Goal: Browse casually

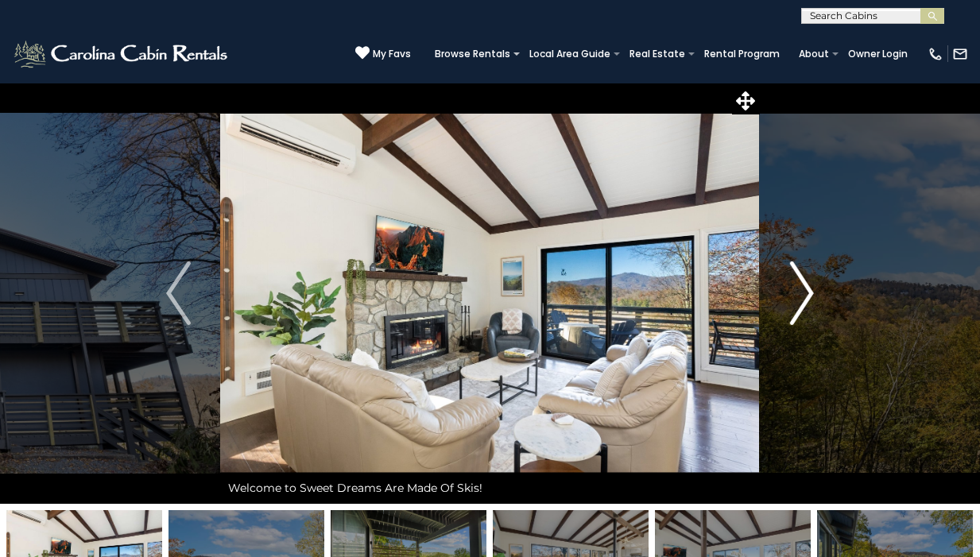
click at [802, 287] on img "Next" at bounding box center [802, 294] width 24 height 64
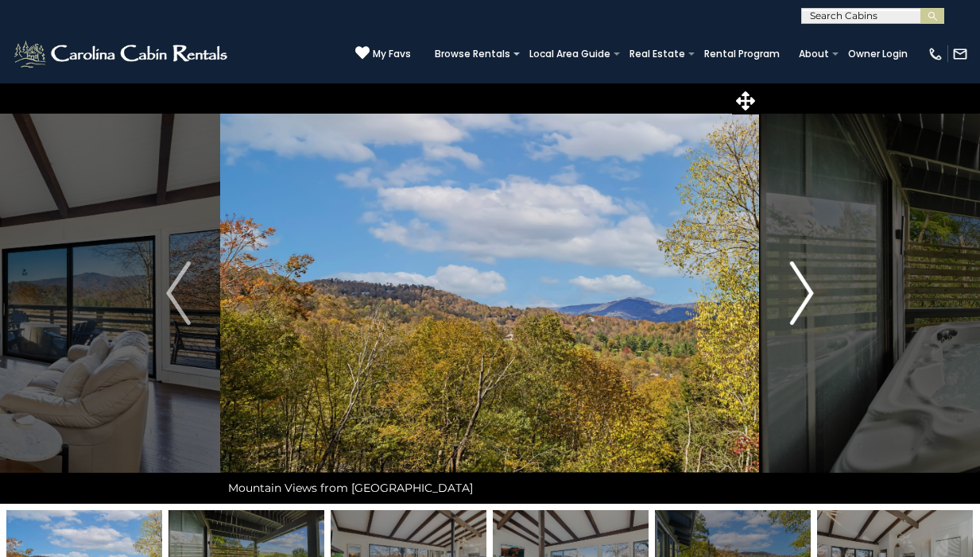
click at [802, 287] on img "Next" at bounding box center [802, 294] width 24 height 64
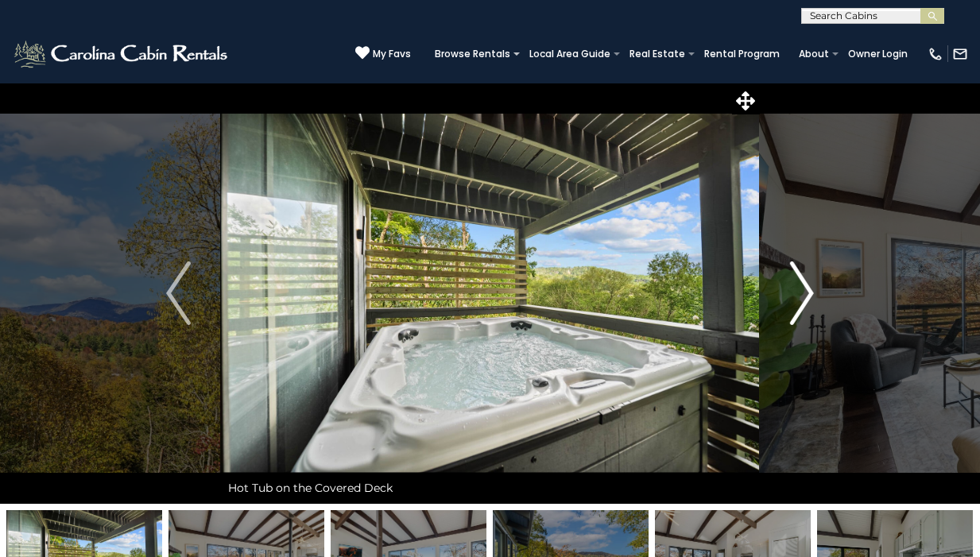
click at [802, 287] on img "Next" at bounding box center [802, 294] width 24 height 64
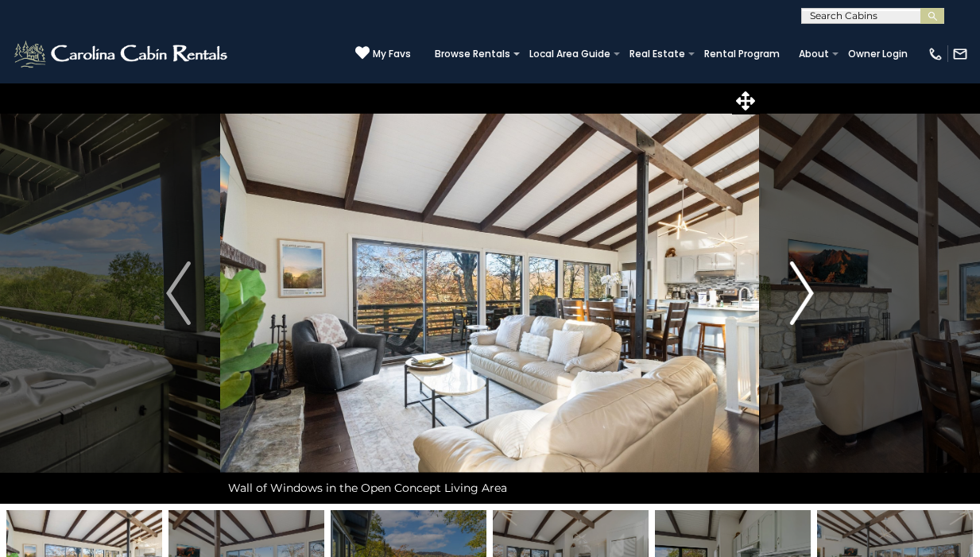
click at [802, 287] on img "Next" at bounding box center [802, 294] width 24 height 64
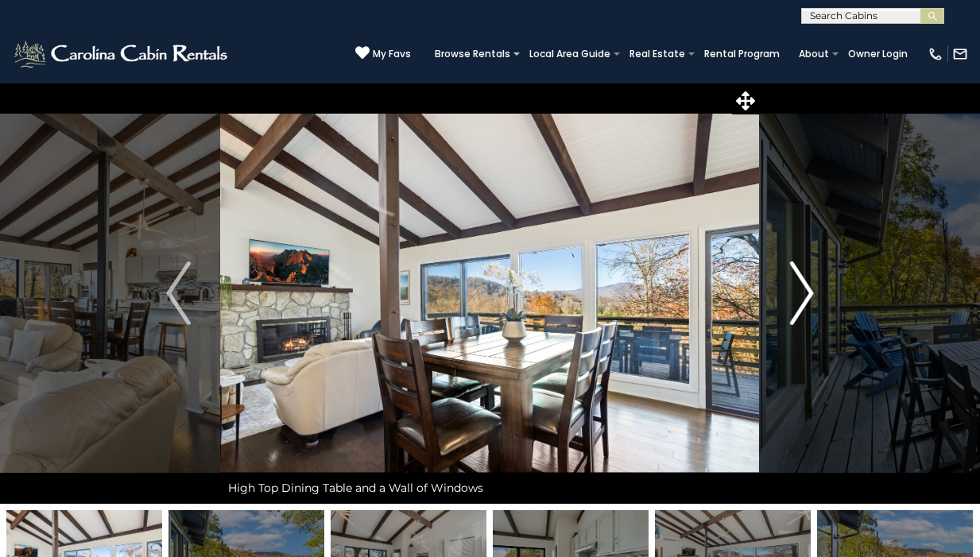
click at [802, 287] on img "Next" at bounding box center [802, 294] width 24 height 64
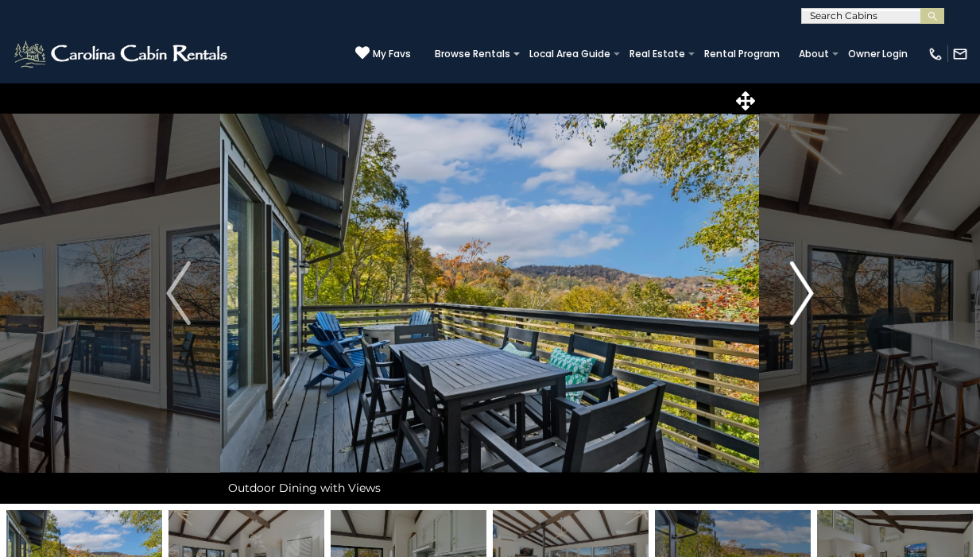
click at [802, 287] on img "Next" at bounding box center [802, 294] width 24 height 64
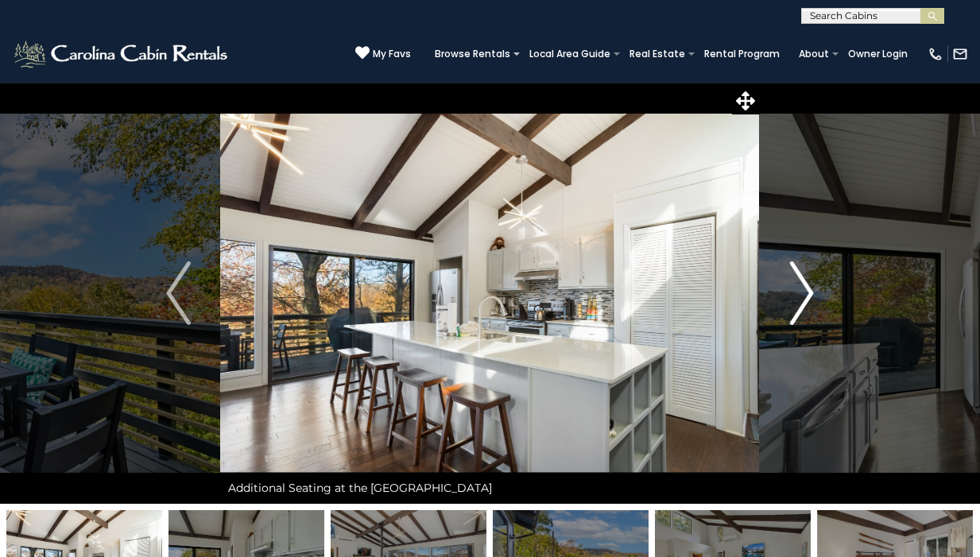
click at [802, 287] on img "Next" at bounding box center [802, 294] width 24 height 64
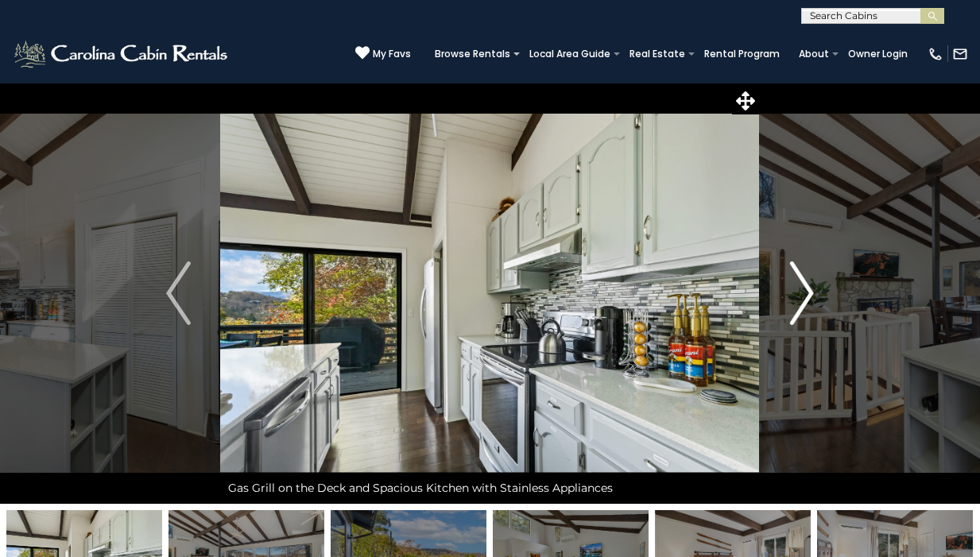
click at [802, 287] on img "Next" at bounding box center [802, 294] width 24 height 64
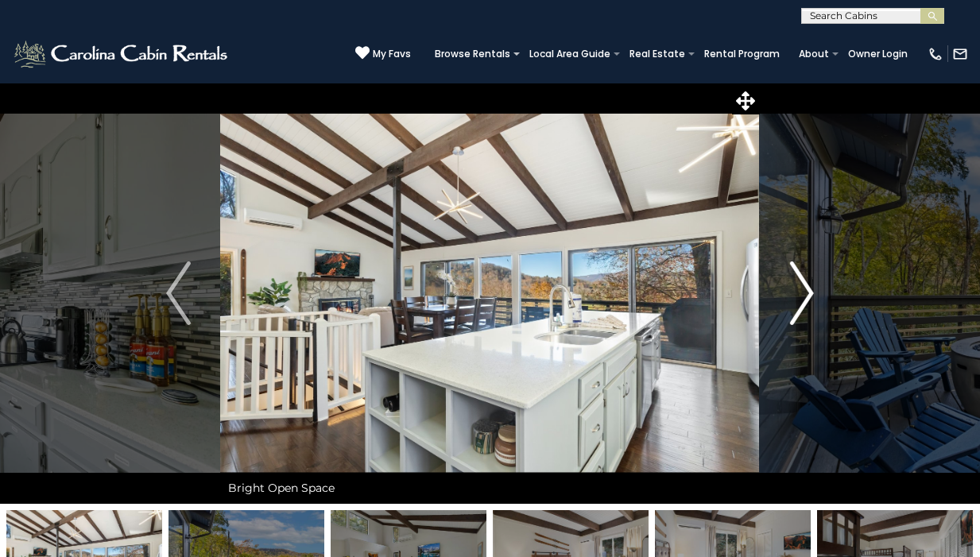
click at [802, 287] on img "Next" at bounding box center [802, 294] width 24 height 64
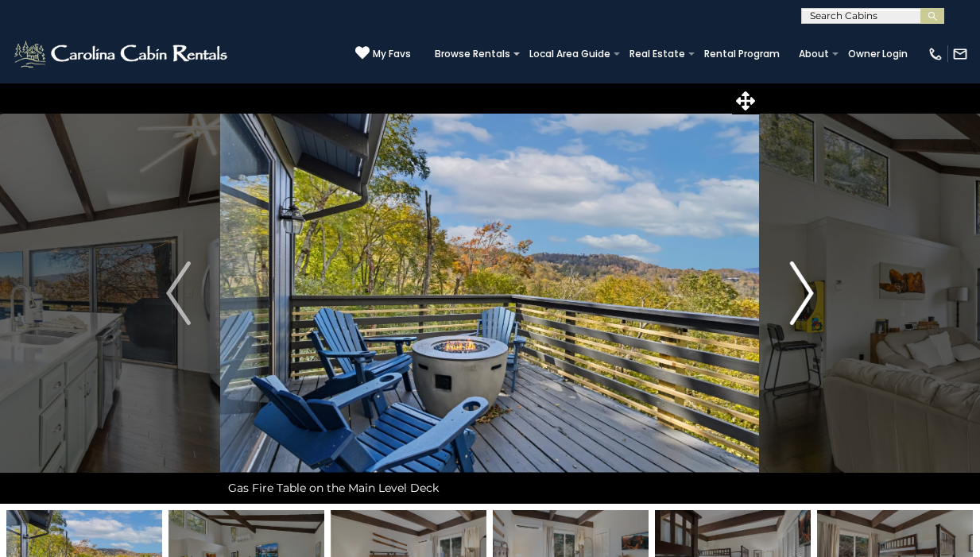
click at [802, 287] on img "Next" at bounding box center [802, 294] width 24 height 64
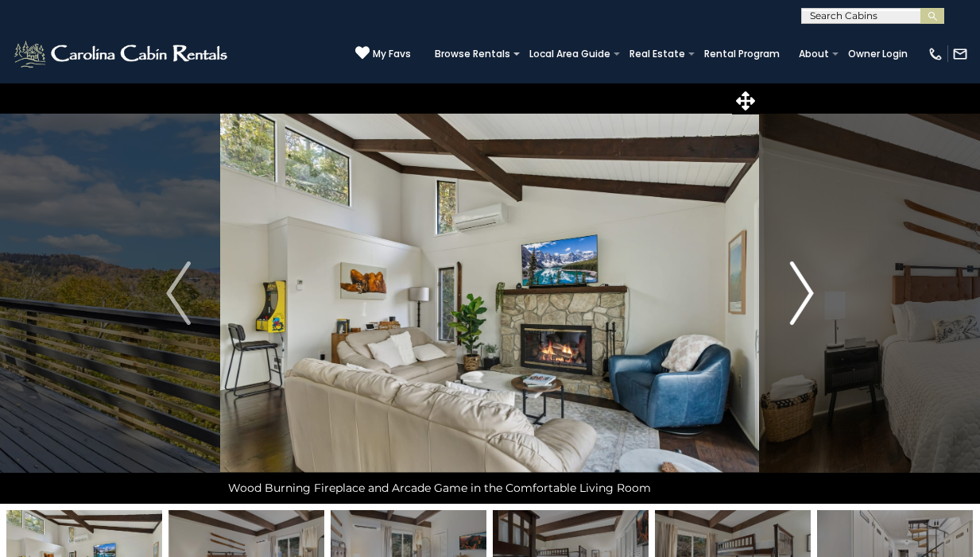
click at [802, 287] on img "Next" at bounding box center [802, 294] width 24 height 64
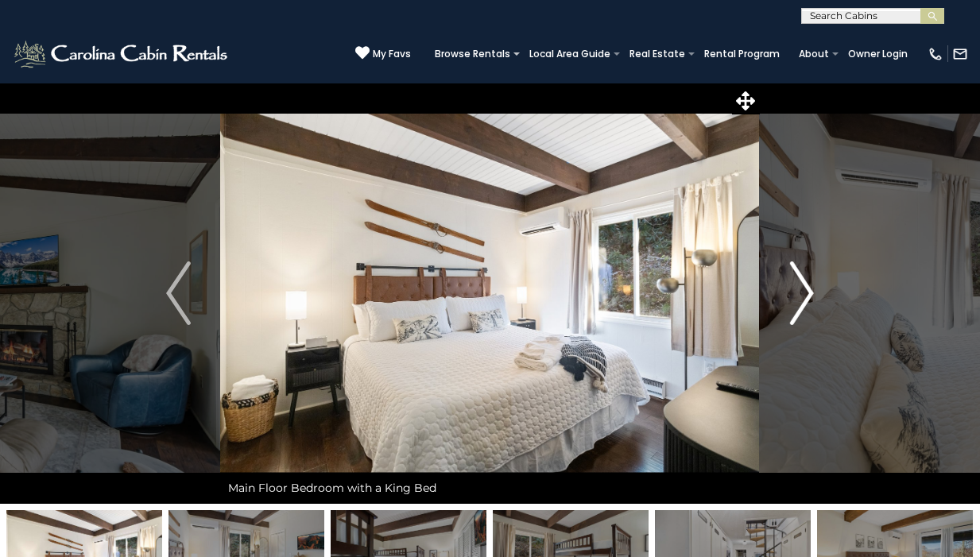
click at [802, 287] on img "Next" at bounding box center [802, 294] width 24 height 64
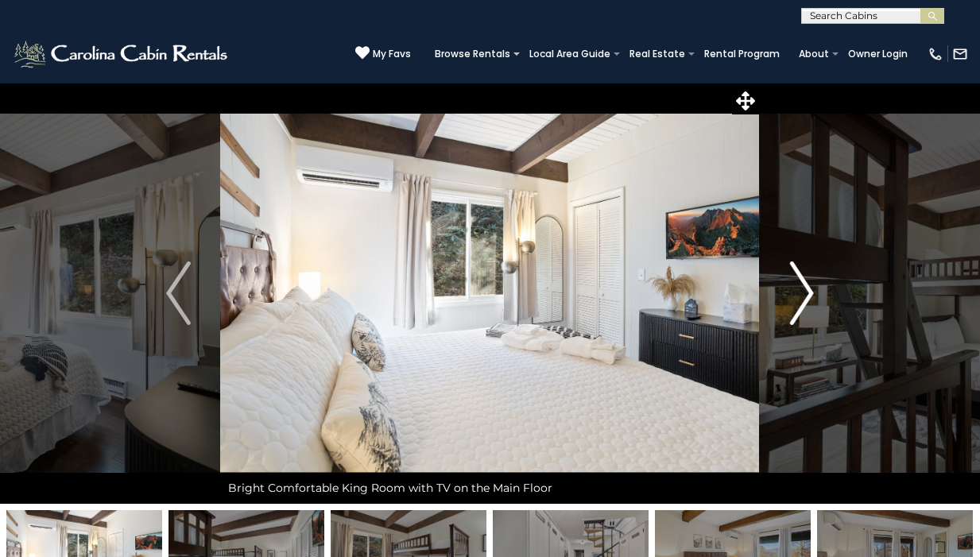
click at [802, 287] on img "Next" at bounding box center [802, 294] width 24 height 64
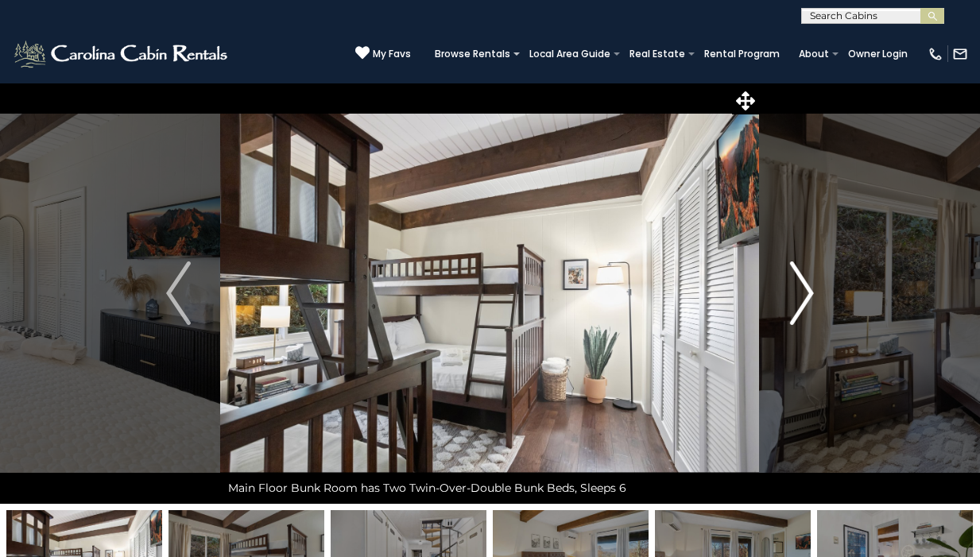
click at [802, 287] on img "Next" at bounding box center [802, 294] width 24 height 64
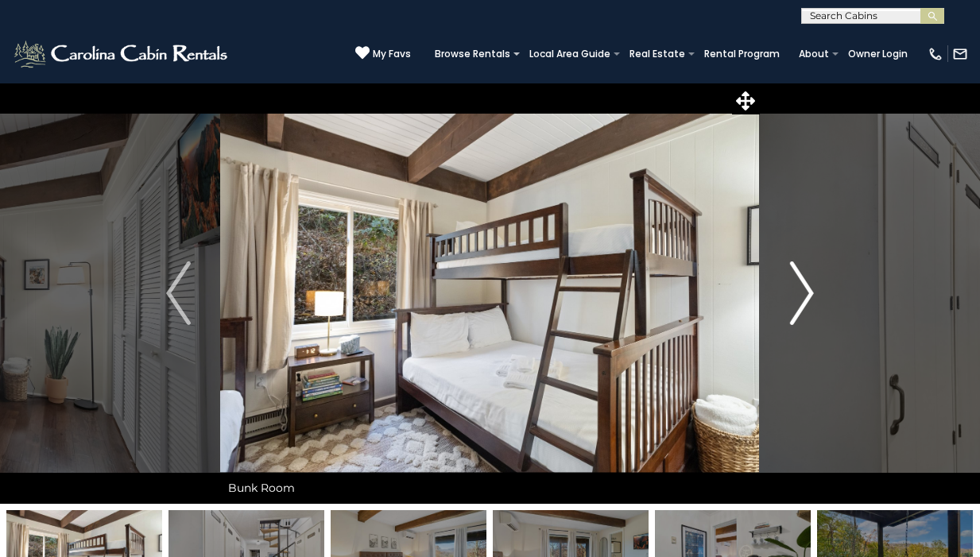
click at [802, 287] on img "Next" at bounding box center [802, 294] width 24 height 64
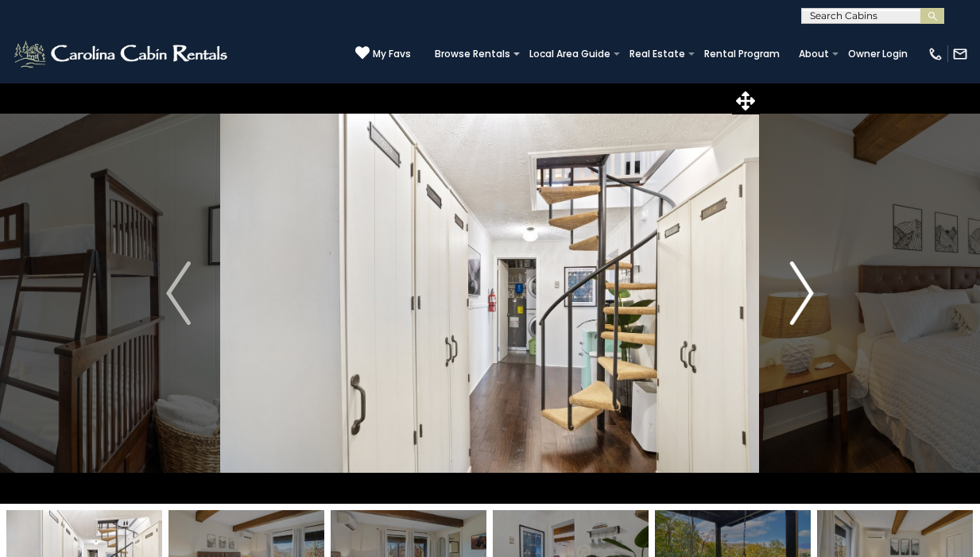
click at [802, 287] on img "Next" at bounding box center [802, 294] width 24 height 64
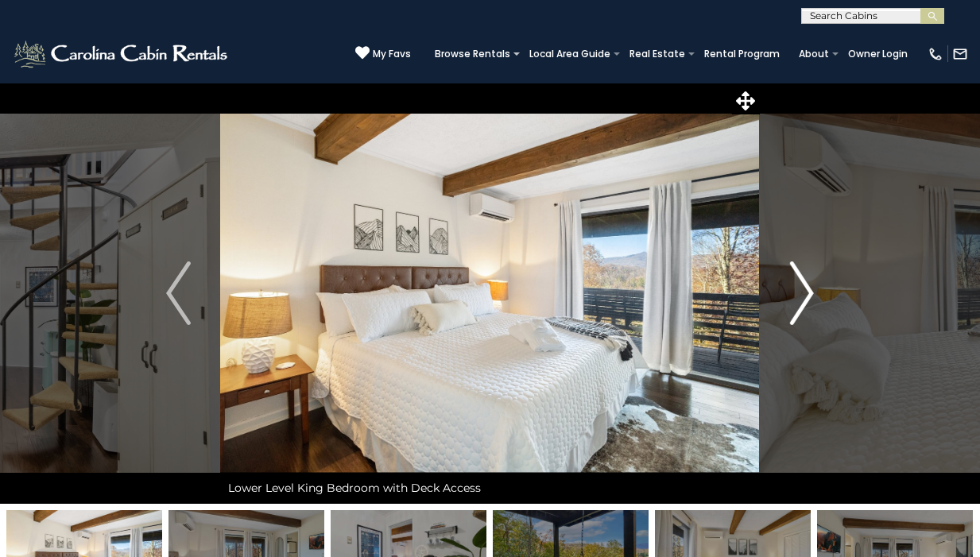
click at [802, 287] on img "Next" at bounding box center [802, 294] width 24 height 64
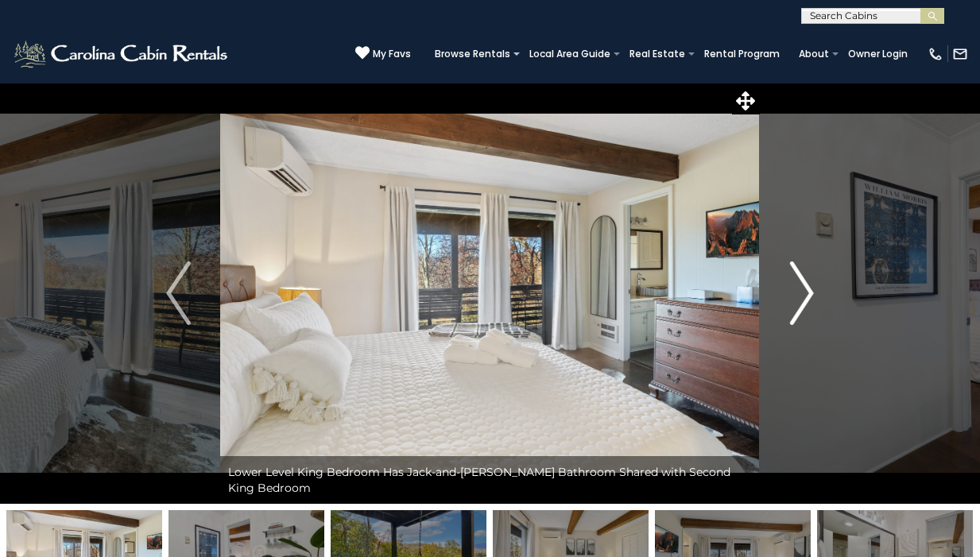
click at [802, 287] on img "Next" at bounding box center [802, 294] width 24 height 64
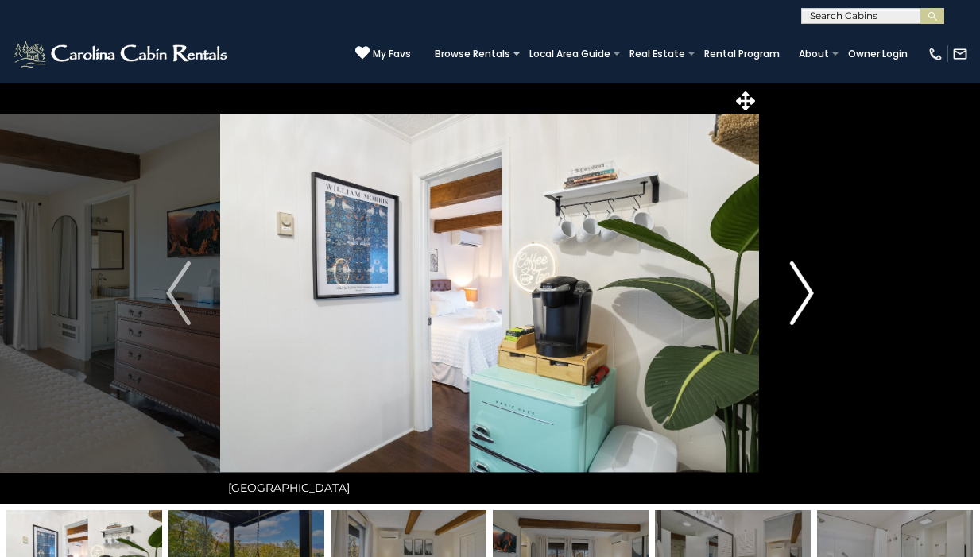
click at [802, 287] on img "Next" at bounding box center [802, 294] width 24 height 64
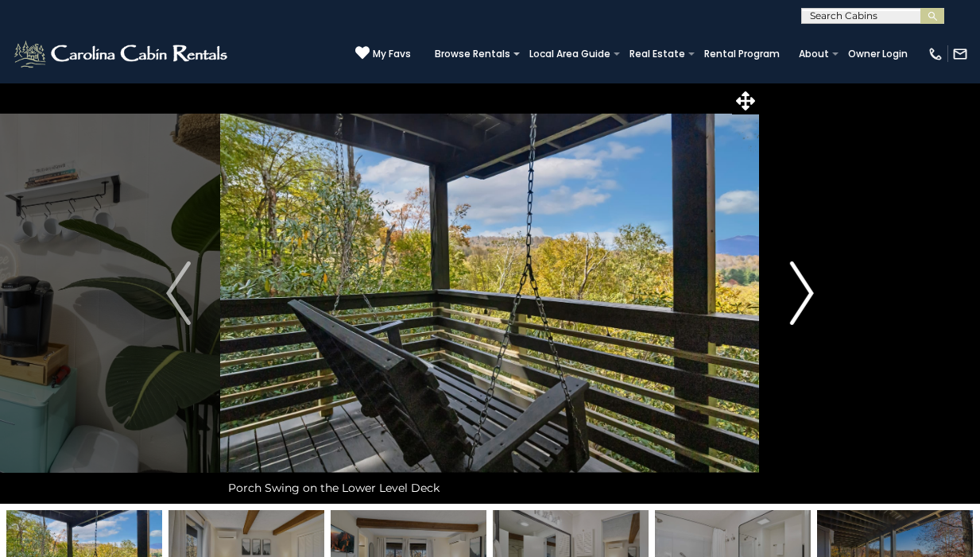
click at [802, 287] on img "Next" at bounding box center [802, 294] width 24 height 64
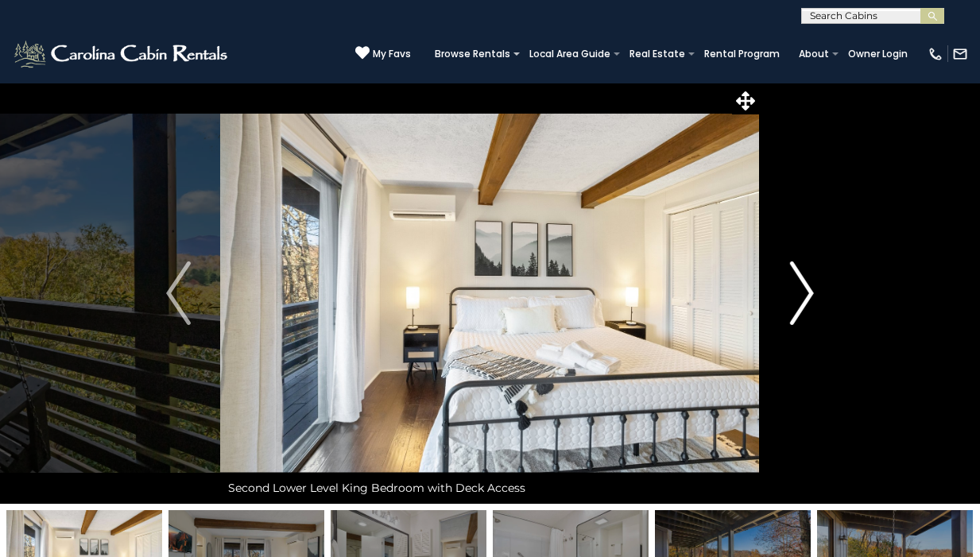
click at [801, 287] on img "Next" at bounding box center [802, 294] width 24 height 64
